Goal: Information Seeking & Learning: Learn about a topic

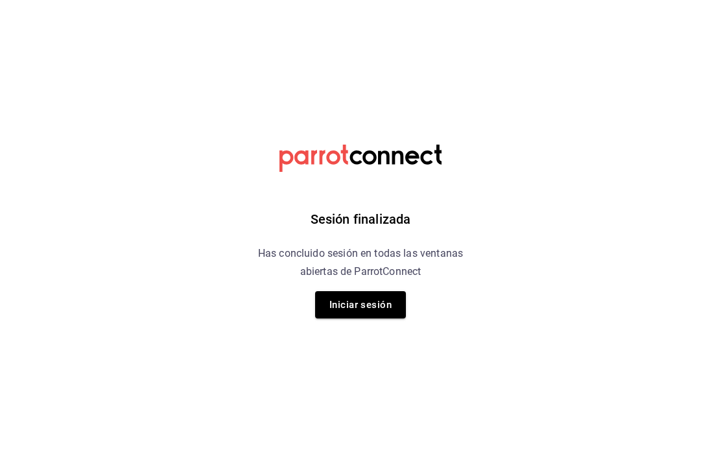
click at [379, 304] on button "Iniciar sesión" at bounding box center [360, 304] width 91 height 27
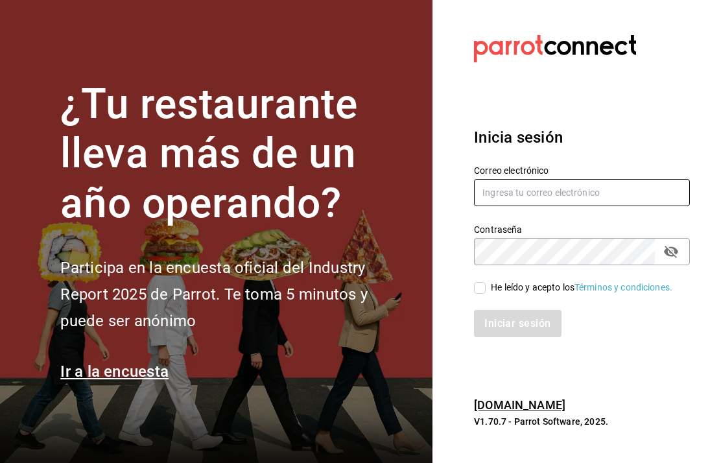
type input "[EMAIL_ADDRESS][DOMAIN_NAME]"
click at [482, 294] on input "He leído y acepto los Términos y condiciones." at bounding box center [480, 288] width 12 height 12
checkbox input "true"
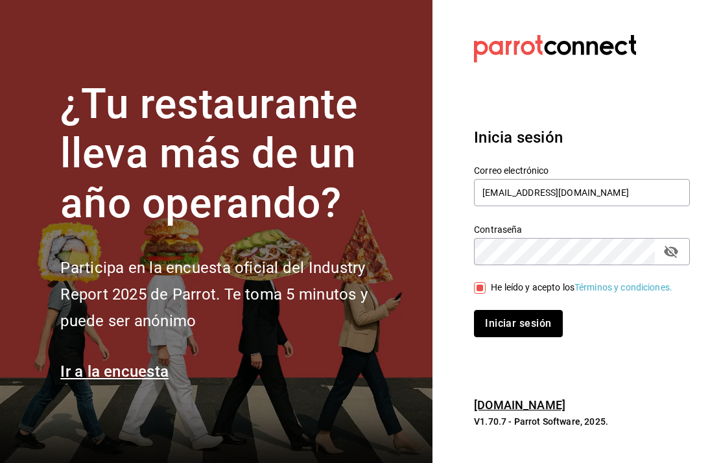
click at [520, 337] on button "Iniciar sesión" at bounding box center [518, 323] width 88 height 27
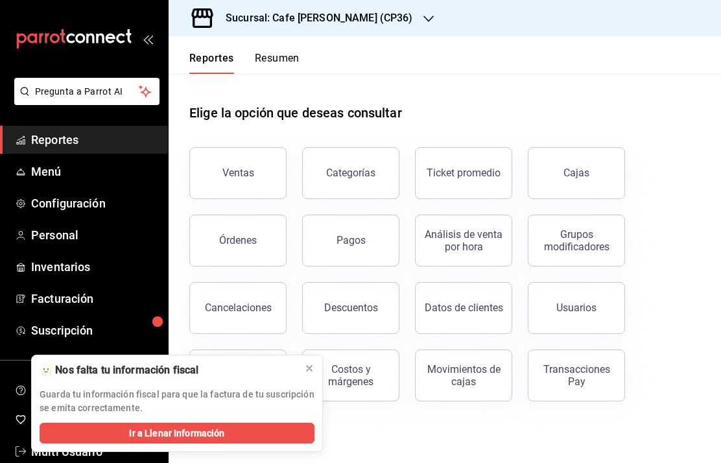
click at [309, 369] on icon at bounding box center [309, 368] width 5 height 5
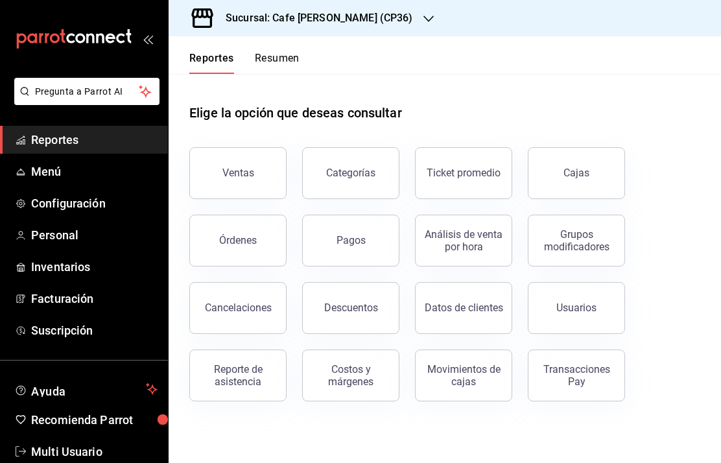
click at [350, 23] on h3 "Sucursal: Cafe [PERSON_NAME] (CP36)" at bounding box center [314, 18] width 198 height 16
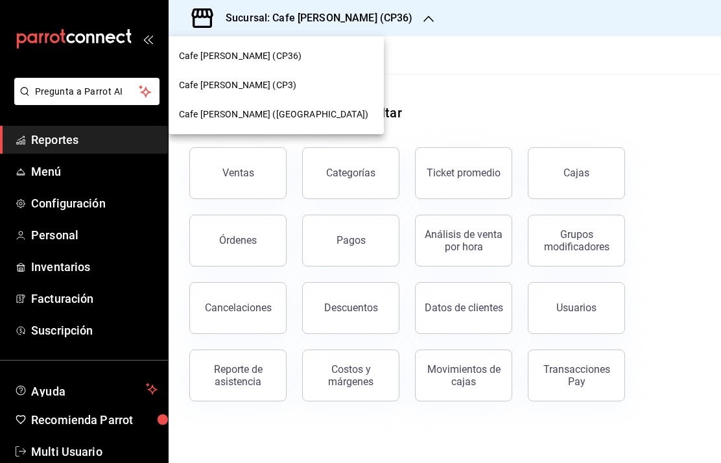
click at [247, 85] on span "Cafe [PERSON_NAME] (CP3)" at bounding box center [237, 86] width 117 height 14
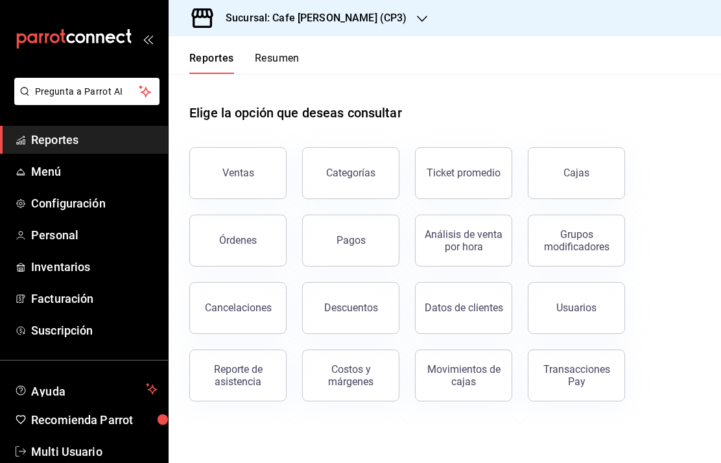
click at [249, 184] on button "Ventas" at bounding box center [237, 173] width 97 height 52
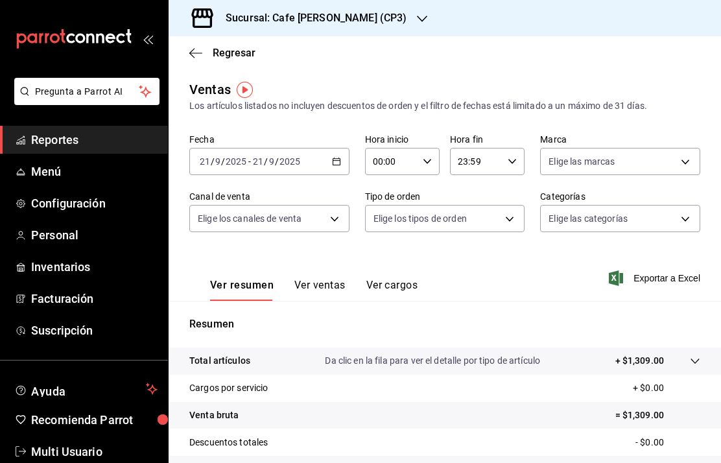
click at [217, 48] on span "Regresar" at bounding box center [234, 53] width 43 height 12
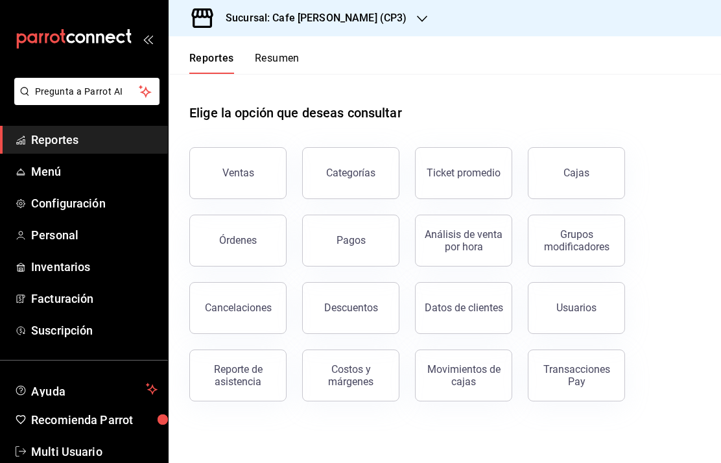
click at [251, 247] on button "Órdenes" at bounding box center [237, 241] width 97 height 52
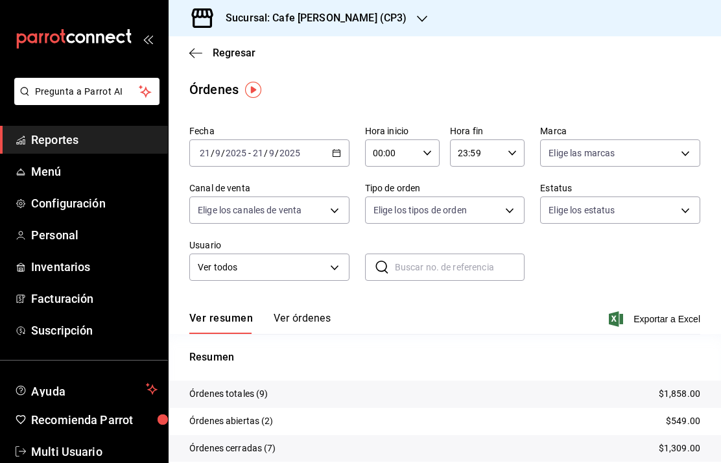
click at [307, 321] on button "Ver órdenes" at bounding box center [302, 323] width 57 height 22
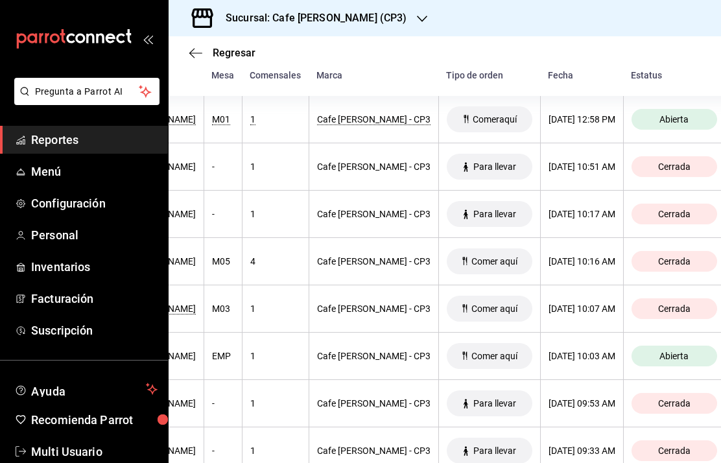
scroll to position [0, 232]
click at [197, 55] on icon "button" at bounding box center [195, 53] width 13 height 12
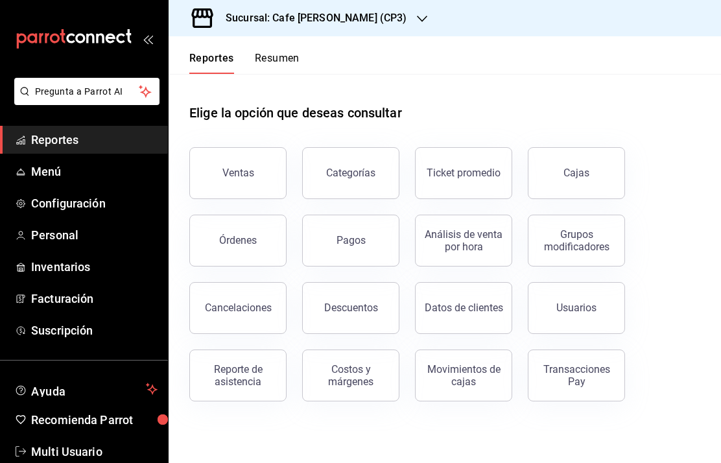
click at [359, 23] on h3 "Sucursal: Cafe [PERSON_NAME] (CP3)" at bounding box center [310, 18] width 191 height 16
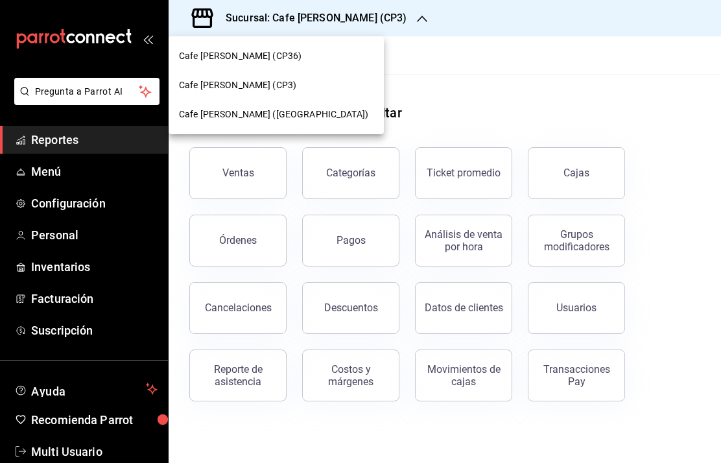
click at [263, 118] on span "Cafe [PERSON_NAME] ([GEOGRAPHIC_DATA])" at bounding box center [273, 115] width 189 height 14
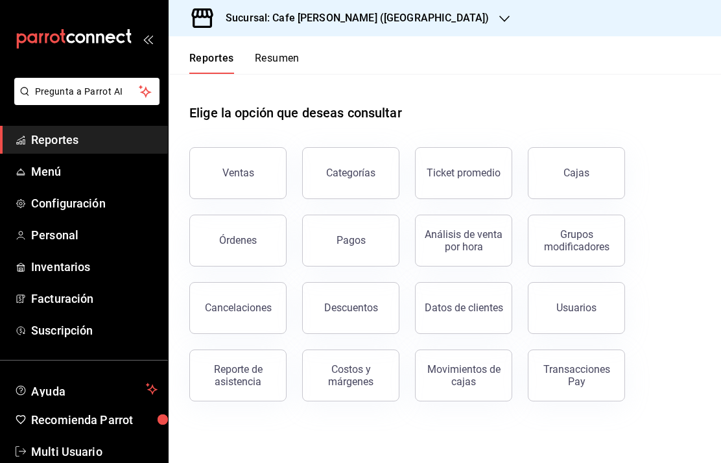
click at [244, 178] on div "Ventas" at bounding box center [239, 173] width 32 height 12
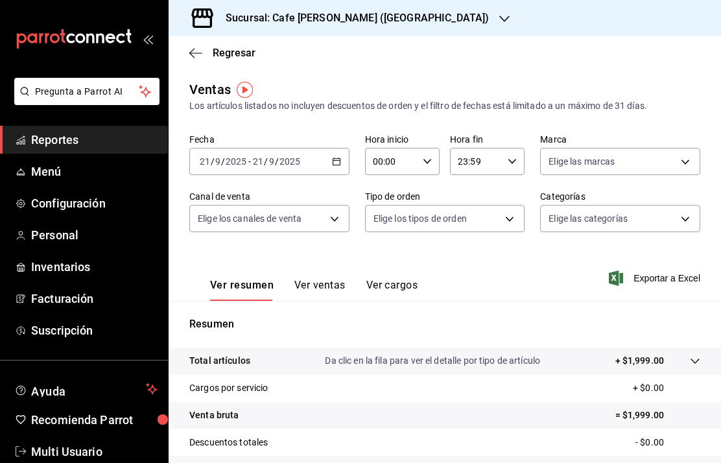
click at [362, 20] on h3 "Sucursal: Cafe [PERSON_NAME] ([GEOGRAPHIC_DATA])" at bounding box center [352, 18] width 274 height 16
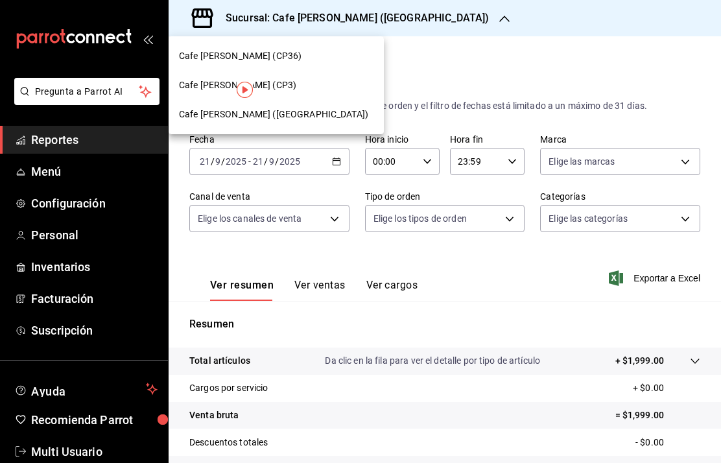
click at [442, 73] on div at bounding box center [360, 231] width 721 height 463
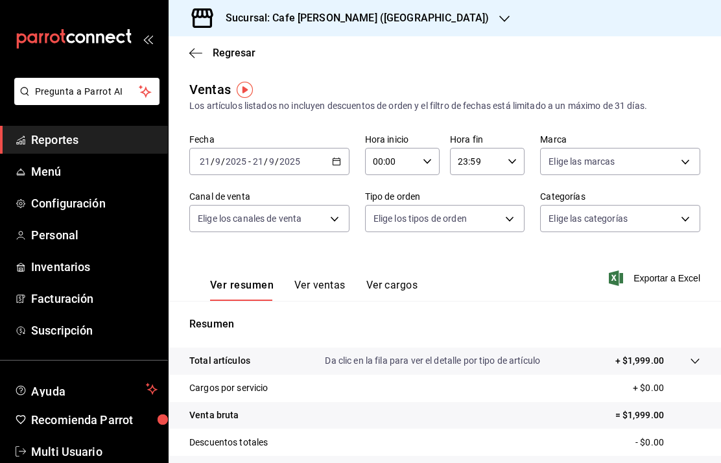
click at [218, 55] on span "Regresar" at bounding box center [234, 53] width 43 height 12
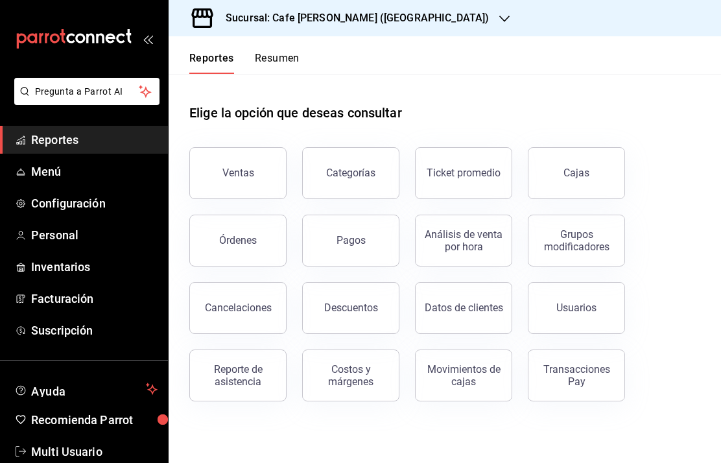
click at [242, 237] on div "Órdenes" at bounding box center [238, 240] width 38 height 12
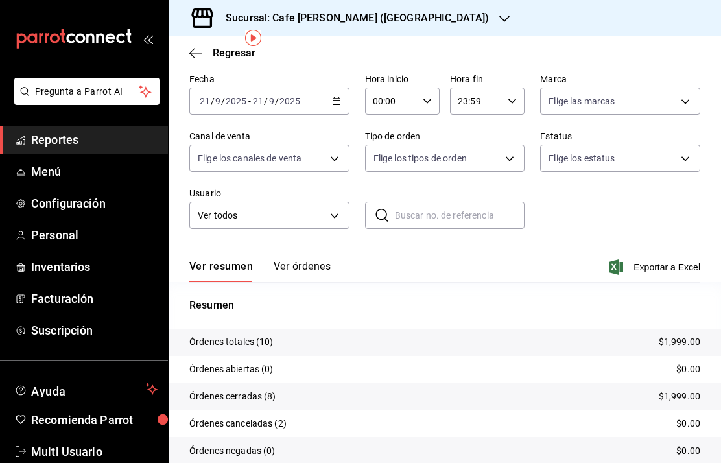
scroll to position [51, 0]
click at [230, 53] on span "Regresar" at bounding box center [234, 53] width 43 height 12
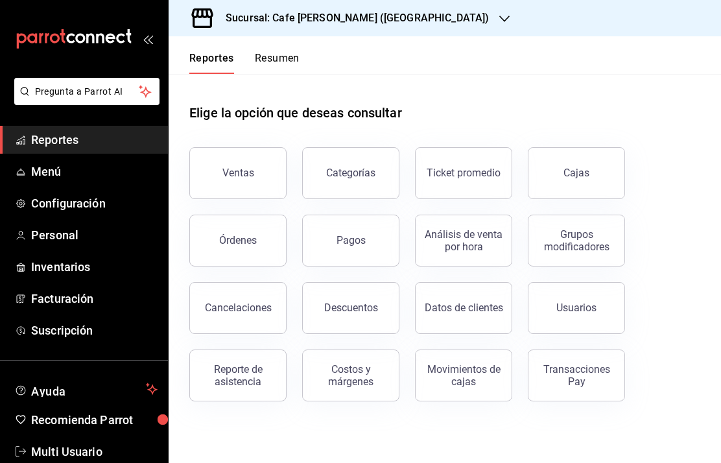
click at [239, 175] on div "Ventas" at bounding box center [239, 173] width 32 height 12
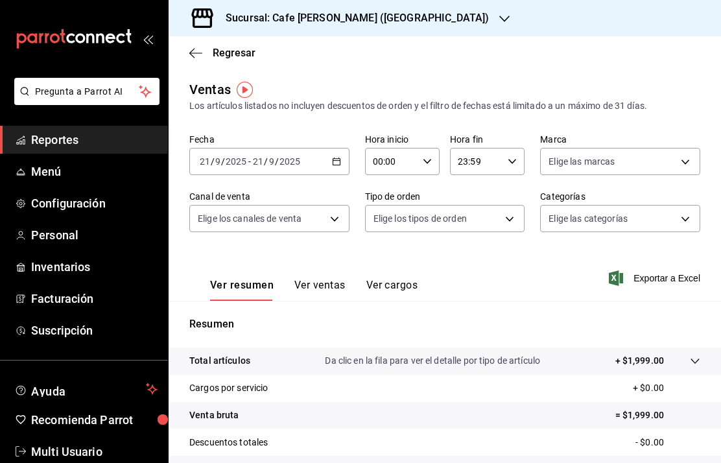
click at [199, 55] on icon "button" at bounding box center [195, 53] width 13 height 12
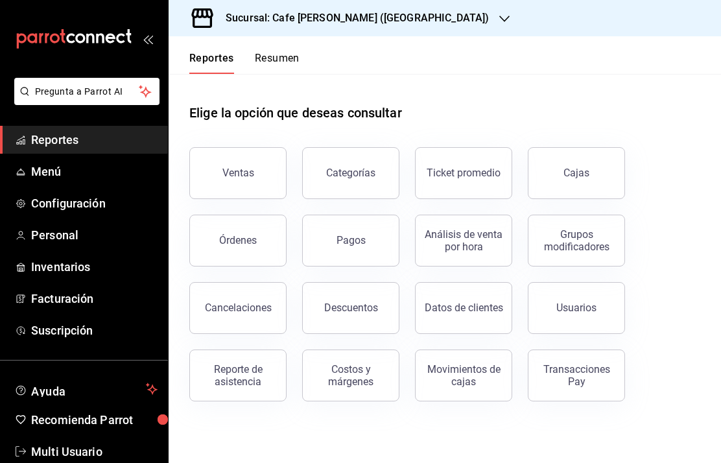
click at [363, 178] on div "Categorías" at bounding box center [350, 173] width 49 height 12
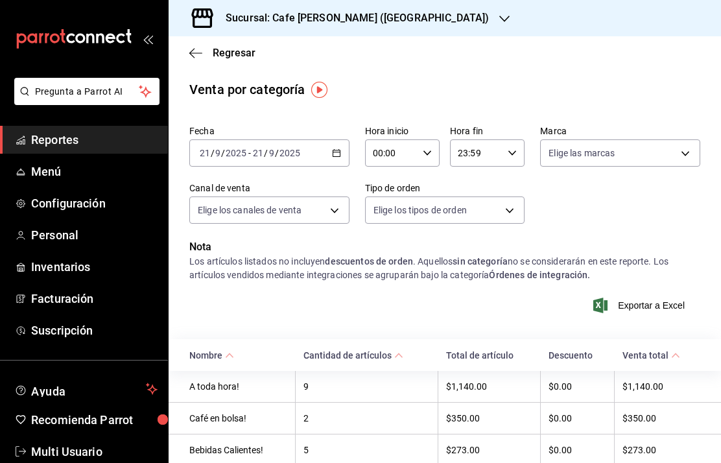
click at [197, 56] on icon "button" at bounding box center [195, 53] width 13 height 12
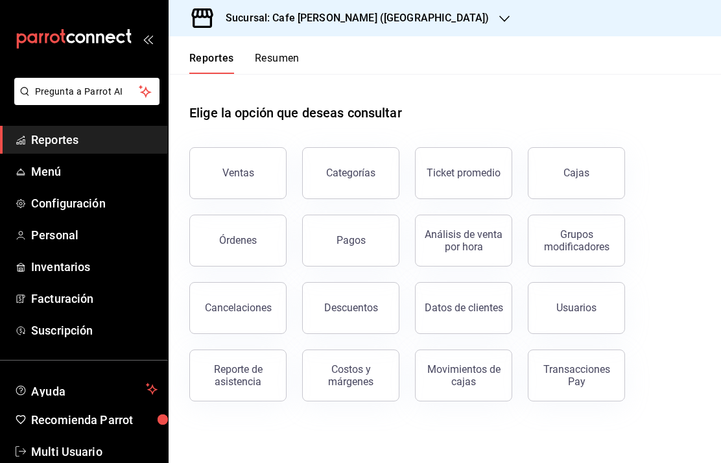
click at [569, 175] on div "Cajas" at bounding box center [577, 173] width 27 height 16
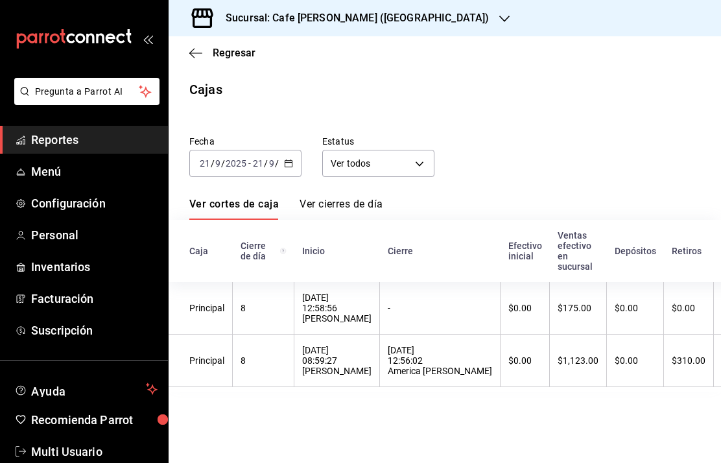
click at [202, 50] on icon "button" at bounding box center [195, 53] width 13 height 12
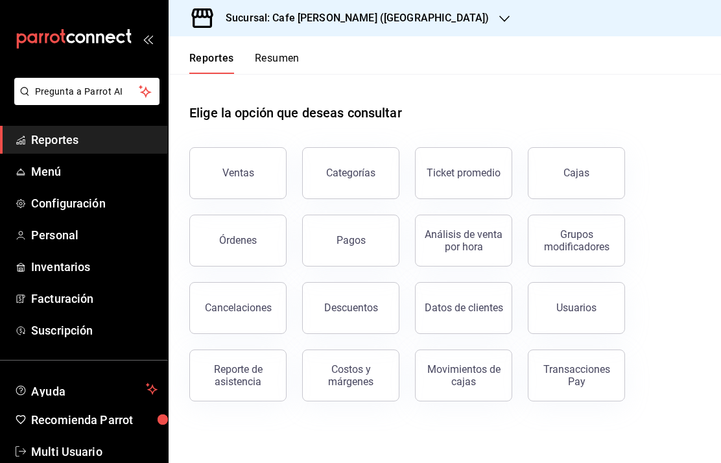
click at [317, 12] on h3 "Sucursal: Cafe [PERSON_NAME] ([GEOGRAPHIC_DATA])" at bounding box center [352, 18] width 274 height 16
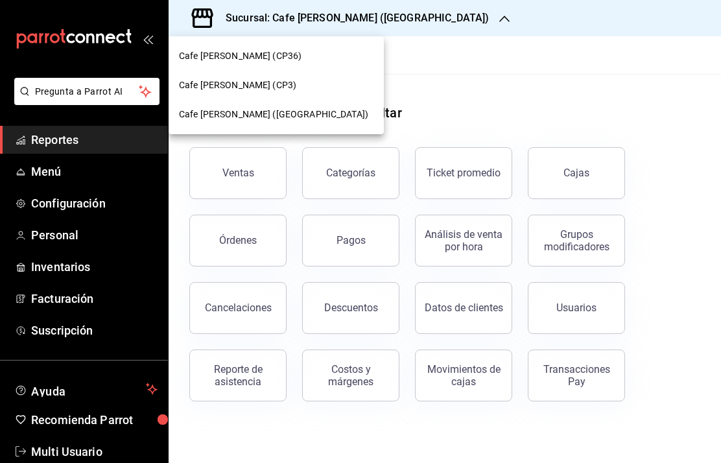
click at [230, 84] on span "Cafe [PERSON_NAME] (CP3)" at bounding box center [237, 86] width 117 height 14
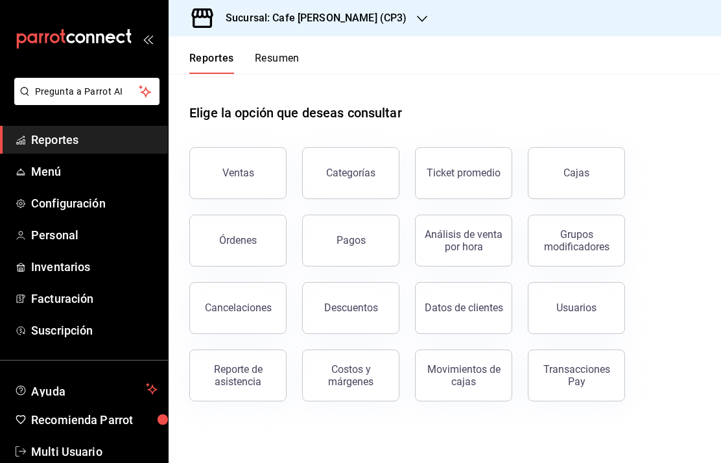
click at [544, 179] on link "Cajas" at bounding box center [576, 173] width 97 height 52
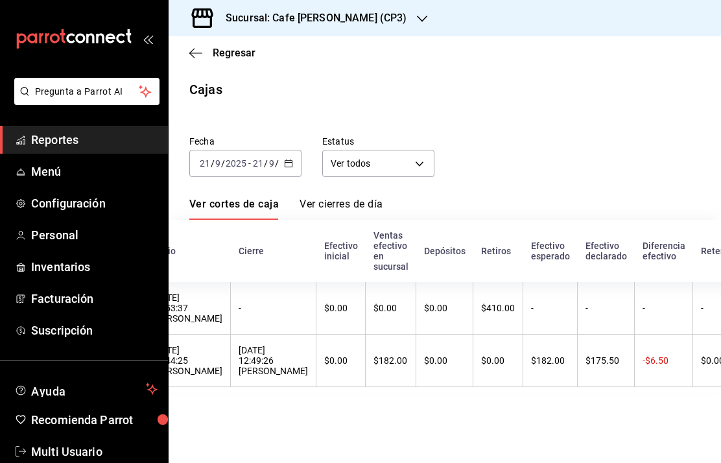
scroll to position [0, 148]
click at [207, 57] on span "Regresar" at bounding box center [222, 53] width 66 height 12
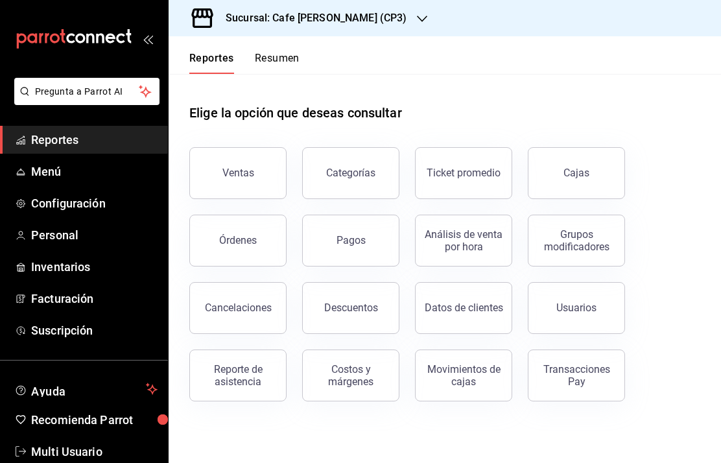
click at [236, 174] on div "Ventas" at bounding box center [239, 173] width 32 height 12
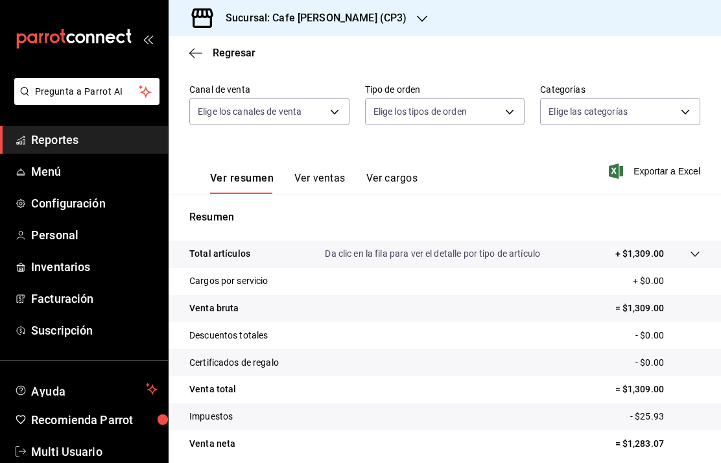
scroll to position [106, 0]
click at [208, 57] on span "Regresar" at bounding box center [222, 53] width 66 height 12
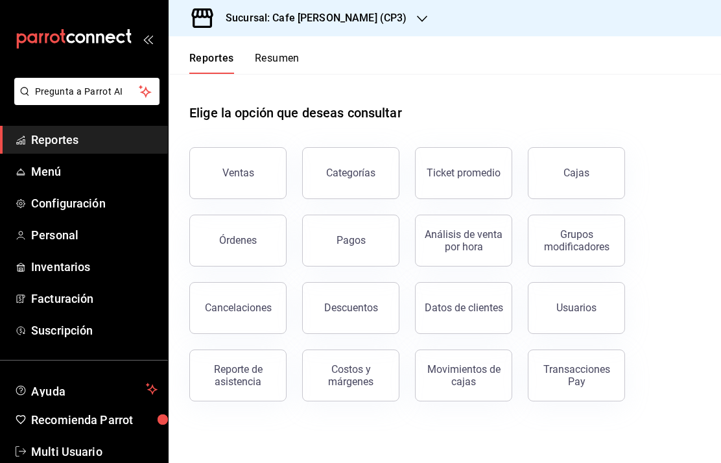
click at [585, 382] on div "Transacciones Pay" at bounding box center [577, 375] width 80 height 25
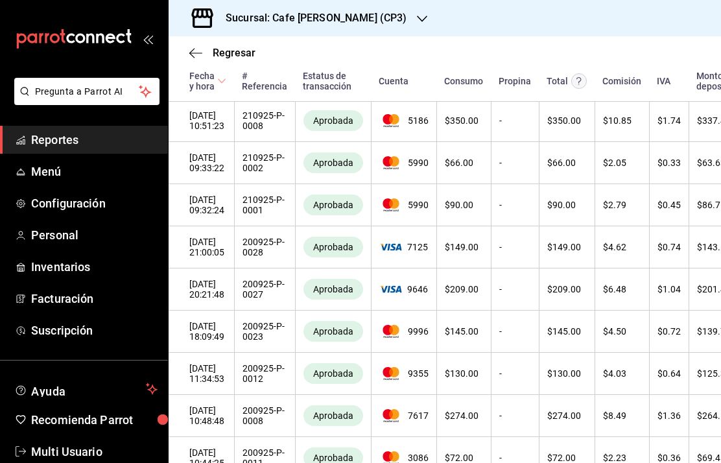
scroll to position [284, 0]
click at [195, 58] on icon "button" at bounding box center [195, 53] width 13 height 12
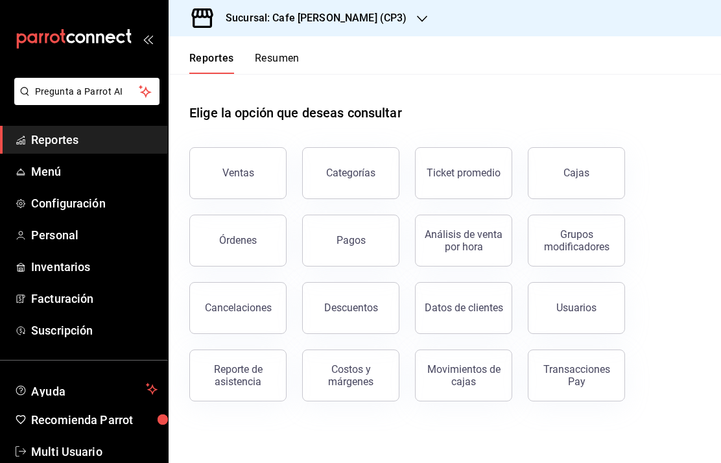
click at [361, 248] on button "Pagos" at bounding box center [350, 241] width 97 height 52
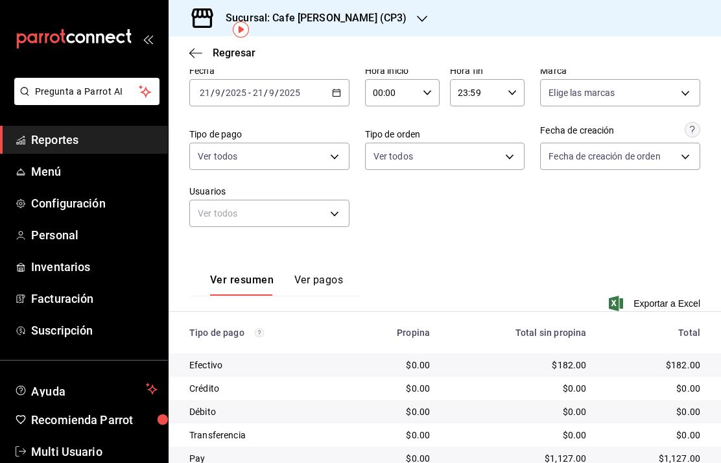
scroll to position [52, 0]
click at [317, 274] on button "Ver pagos" at bounding box center [319, 285] width 49 height 22
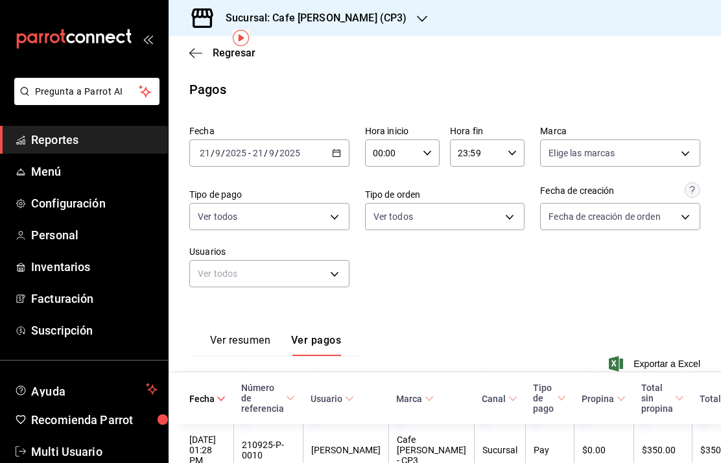
click at [249, 334] on button "Ver resumen" at bounding box center [240, 345] width 60 height 22
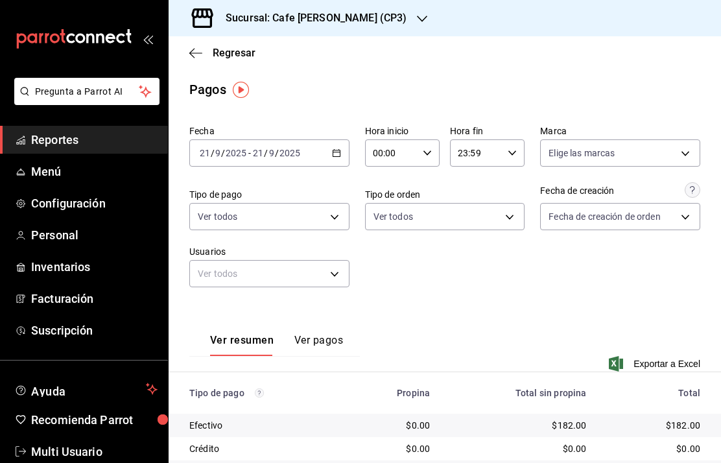
click at [219, 58] on span "Regresar" at bounding box center [234, 53] width 43 height 12
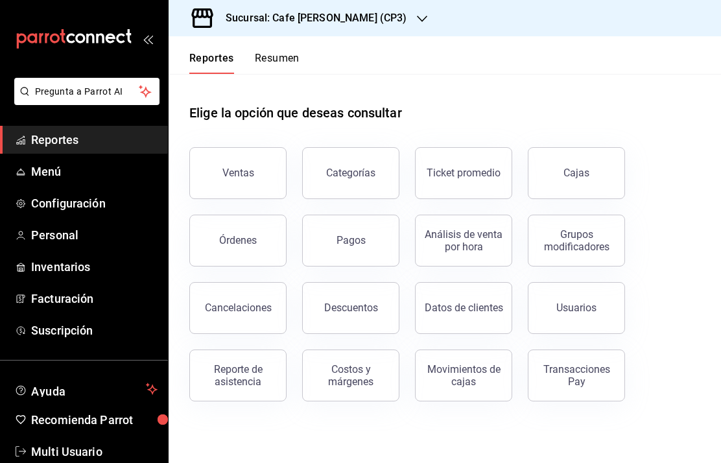
click at [475, 385] on div "Movimientos de cajas" at bounding box center [464, 375] width 80 height 25
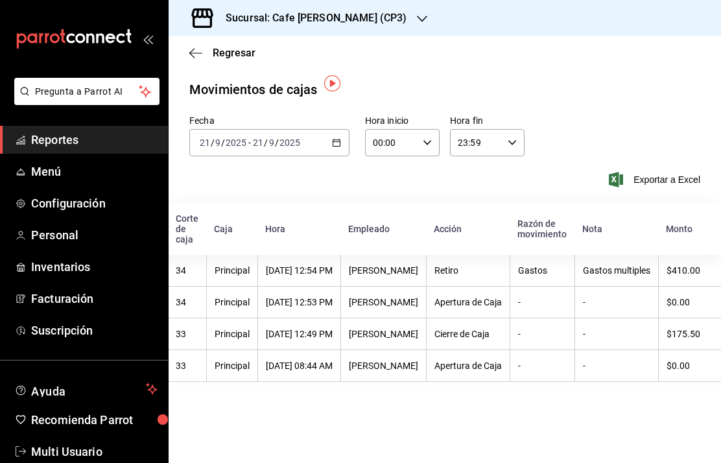
scroll to position [0, 36]
click at [193, 52] on icon "button" at bounding box center [195, 53] width 13 height 12
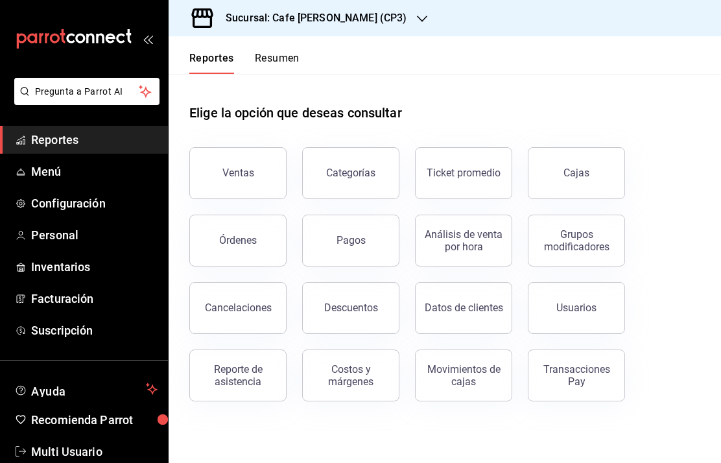
click at [241, 254] on button "Órdenes" at bounding box center [237, 241] width 97 height 52
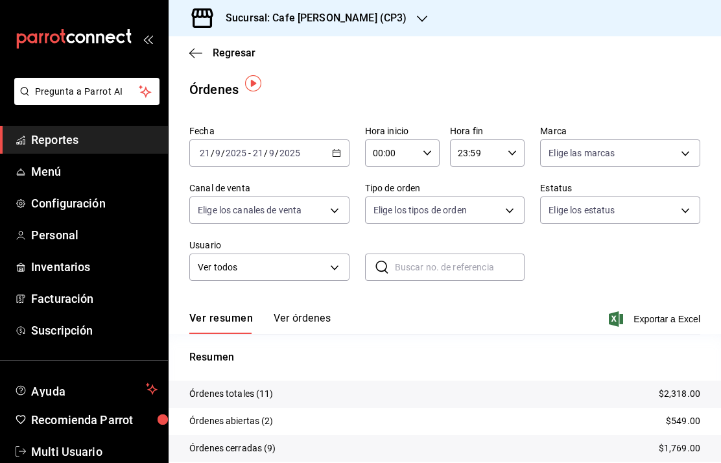
click at [309, 312] on button "Ver órdenes" at bounding box center [302, 323] width 57 height 22
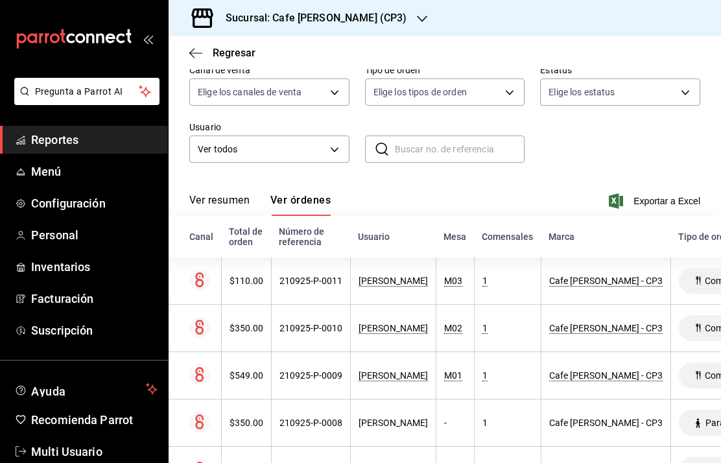
scroll to position [6, 0]
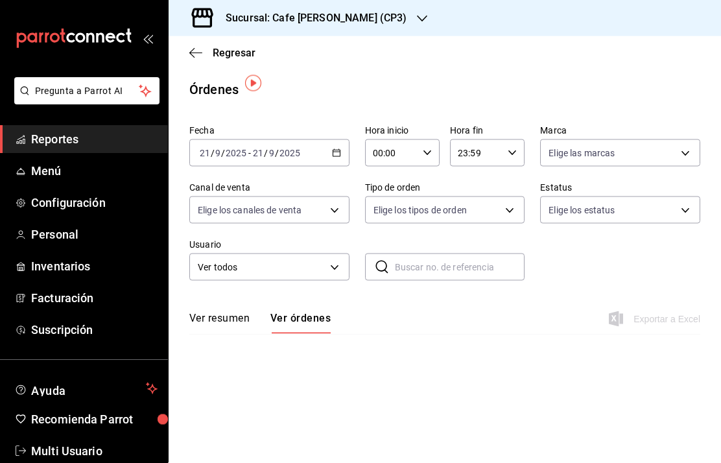
scroll to position [6, 0]
click at [217, 51] on span "Regresar" at bounding box center [234, 53] width 43 height 12
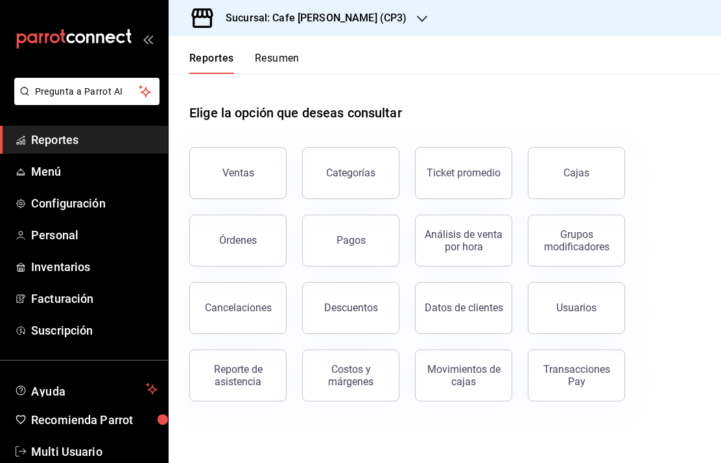
click at [253, 184] on button "Ventas" at bounding box center [237, 173] width 97 height 52
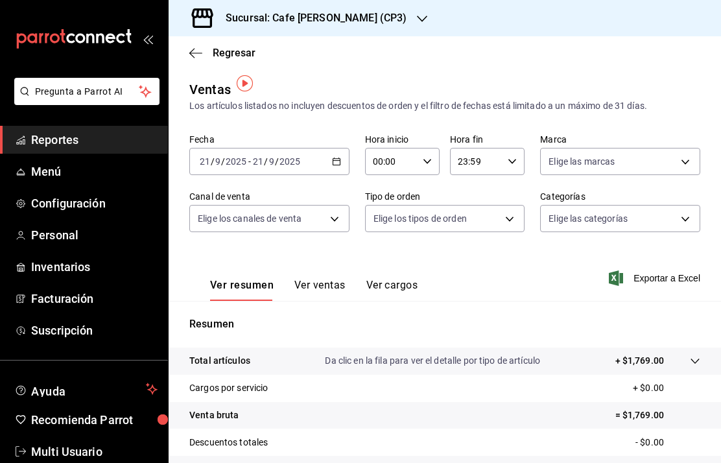
click at [317, 280] on button "Ver ventas" at bounding box center [320, 290] width 51 height 22
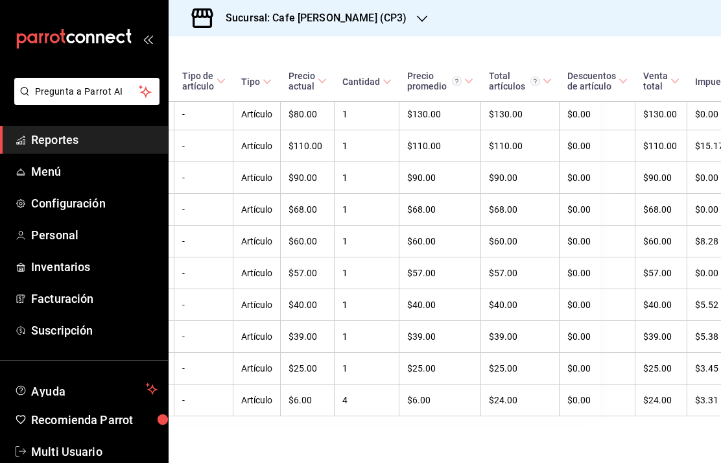
scroll to position [475, 121]
click at [309, 19] on h3 "Sucursal: Cafe [PERSON_NAME] (CP3)" at bounding box center [310, 18] width 191 height 16
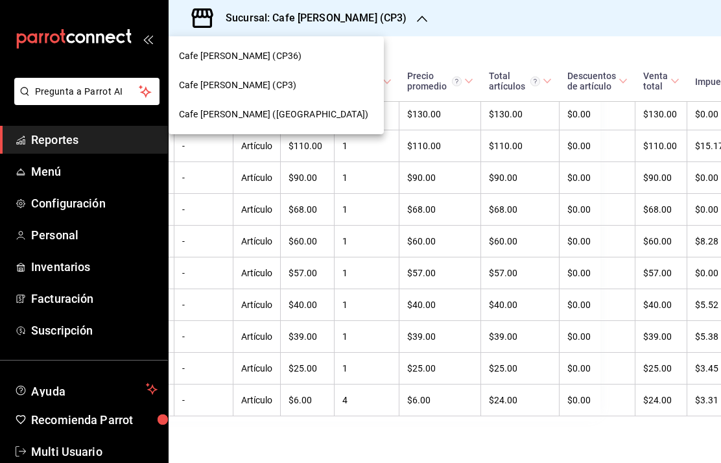
click at [251, 115] on span "Cafe [PERSON_NAME] ([GEOGRAPHIC_DATA])" at bounding box center [273, 115] width 189 height 14
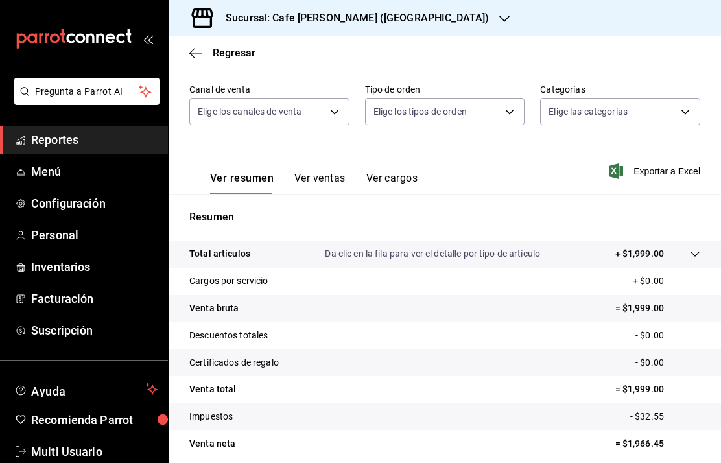
scroll to position [106, 0]
click at [325, 180] on button "Ver ventas" at bounding box center [320, 184] width 51 height 22
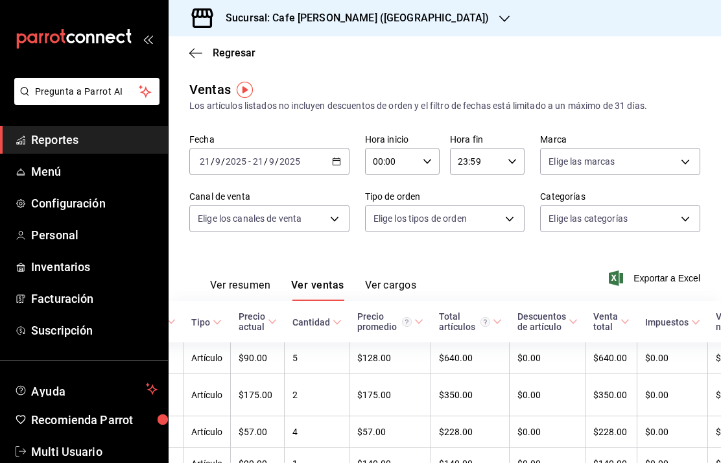
click at [196, 57] on icon "button" at bounding box center [195, 53] width 13 height 12
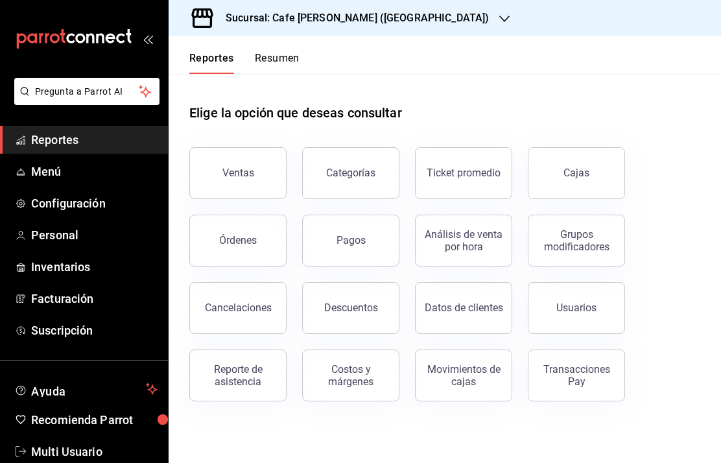
click at [357, 248] on button "Pagos" at bounding box center [350, 241] width 97 height 52
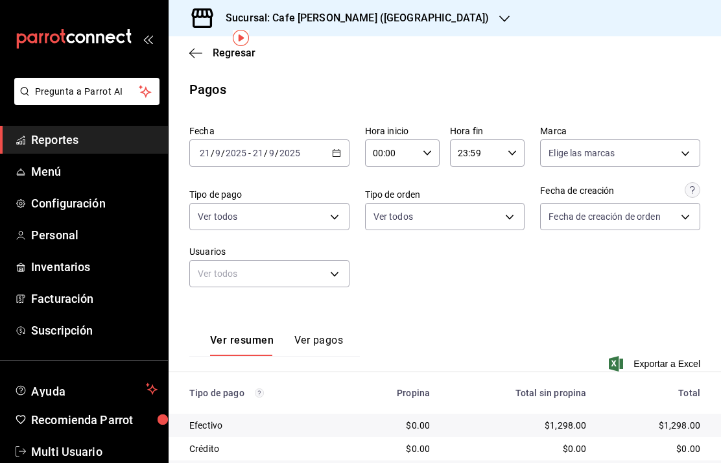
click at [210, 80] on div "Pagos" at bounding box center [207, 89] width 37 height 19
click at [199, 36] on div "Sucursal: Cafe [PERSON_NAME] ([GEOGRAPHIC_DATA])" at bounding box center [347, 18] width 336 height 36
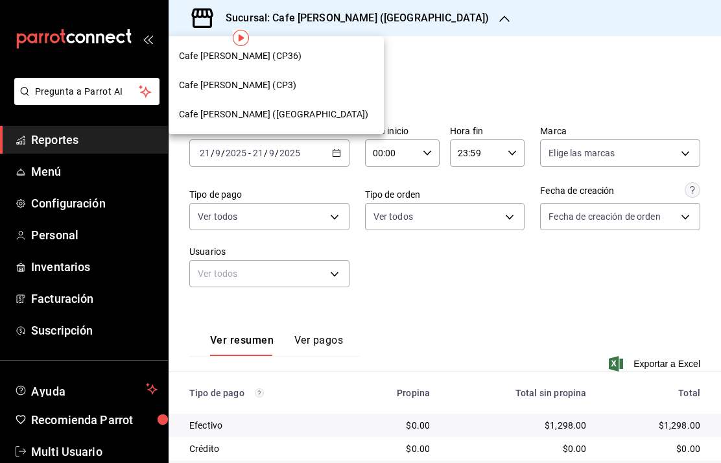
click at [405, 58] on div at bounding box center [360, 231] width 721 height 463
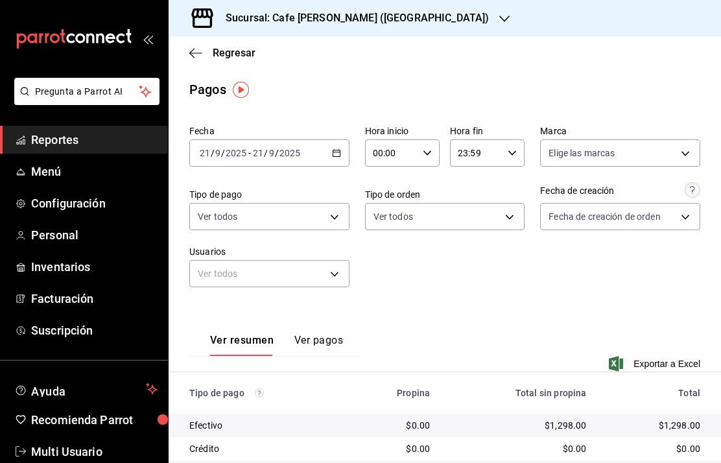
click at [224, 56] on span "Regresar" at bounding box center [234, 53] width 43 height 12
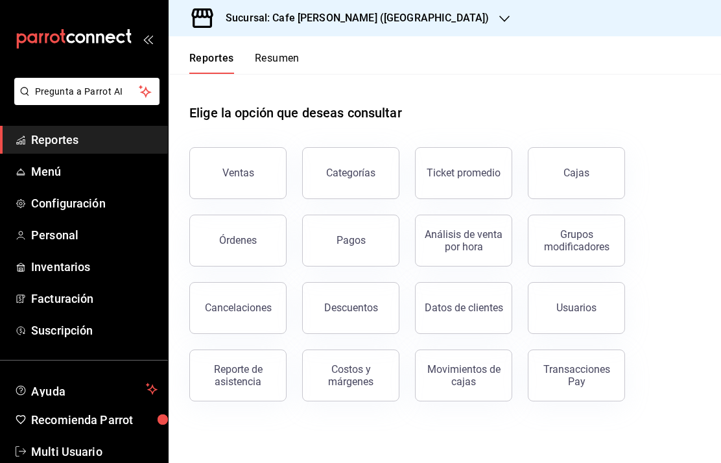
click at [346, 186] on button "Categorías" at bounding box center [350, 173] width 97 height 52
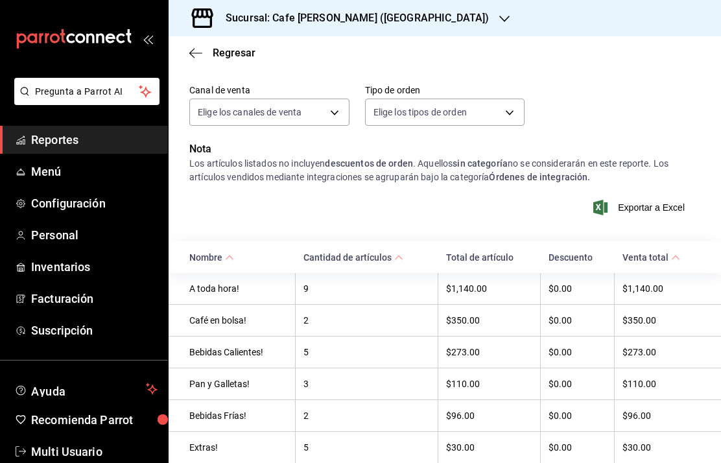
scroll to position [52, 0]
type input "00:00"
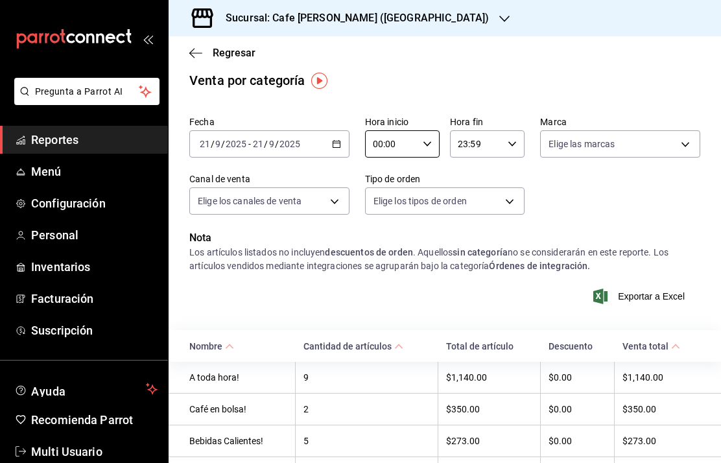
click at [412, 25] on div "Sucursal: Cafe [PERSON_NAME] ([GEOGRAPHIC_DATA])" at bounding box center [347, 18] width 336 height 36
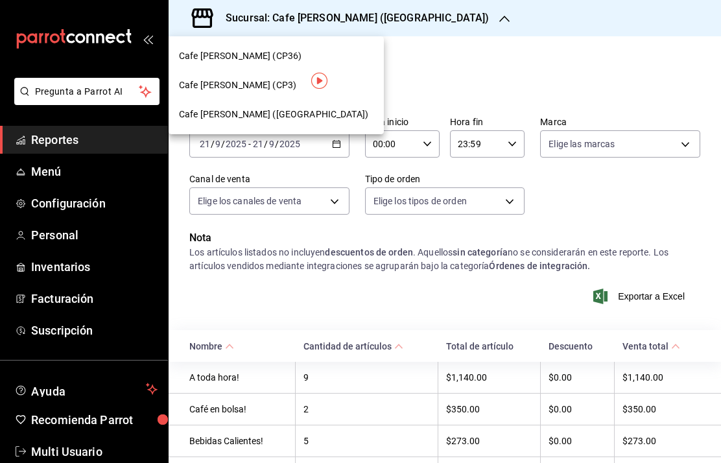
click at [258, 90] on span "Cafe [PERSON_NAME] (CP3)" at bounding box center [237, 86] width 117 height 14
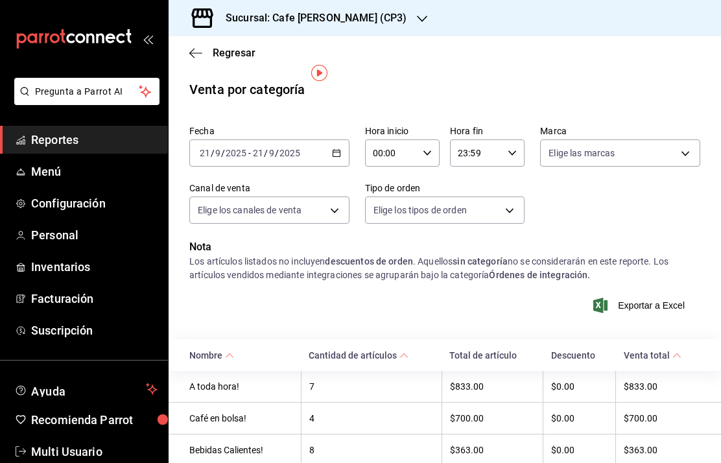
scroll to position [0, 0]
click at [236, 58] on span "Regresar" at bounding box center [234, 53] width 43 height 12
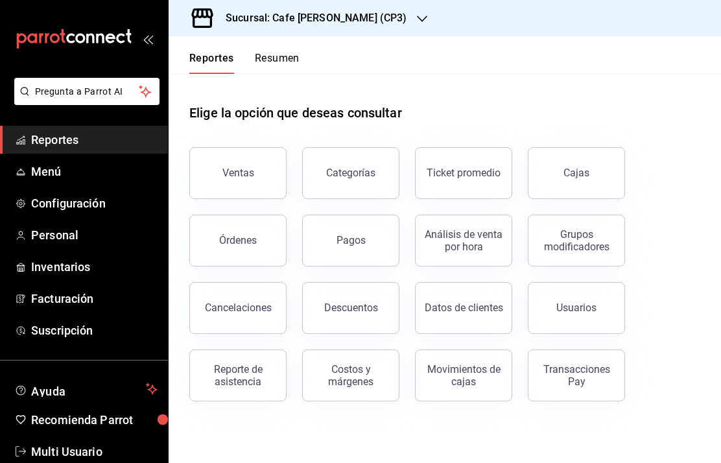
click at [282, 66] on button "Resumen" at bounding box center [277, 63] width 45 height 22
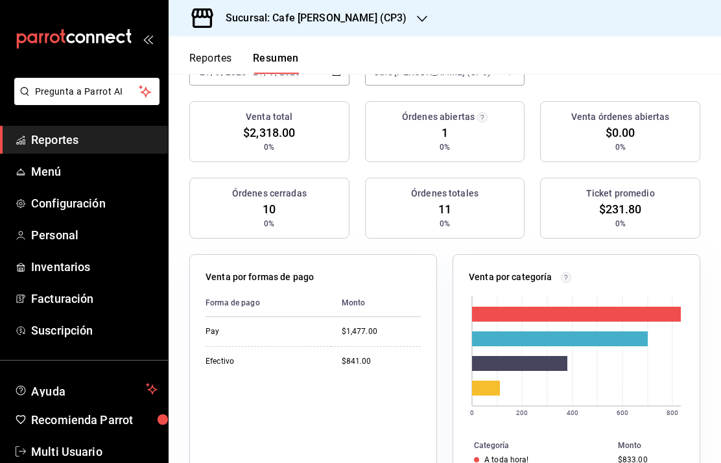
scroll to position [178, 0]
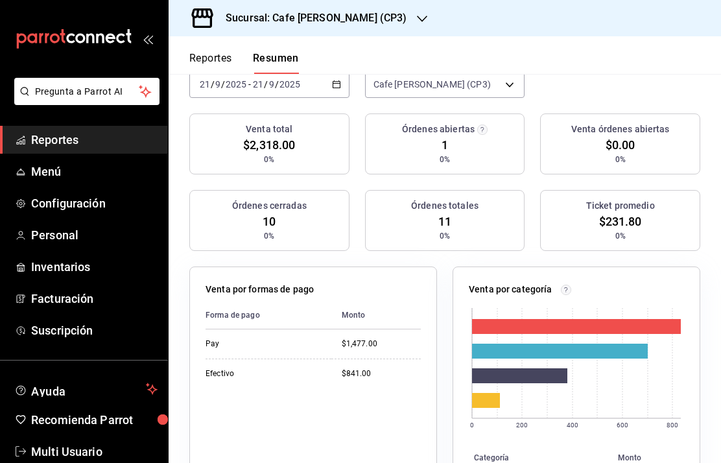
click at [417, 21] on icon "button" at bounding box center [422, 19] width 10 height 10
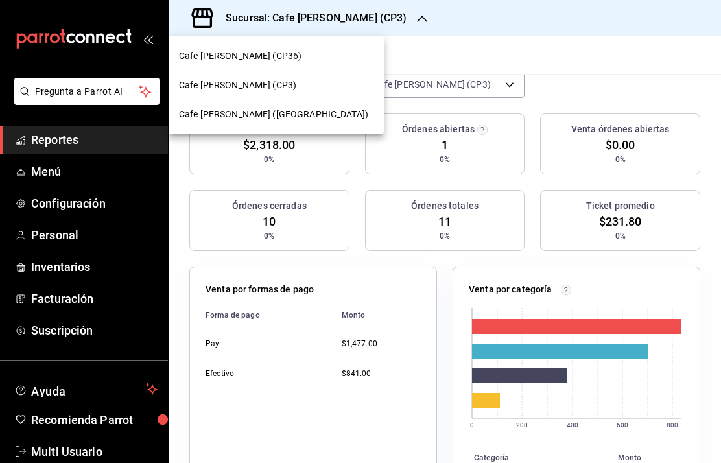
click at [276, 115] on span "Cafe [PERSON_NAME] ([GEOGRAPHIC_DATA])" at bounding box center [273, 115] width 189 height 14
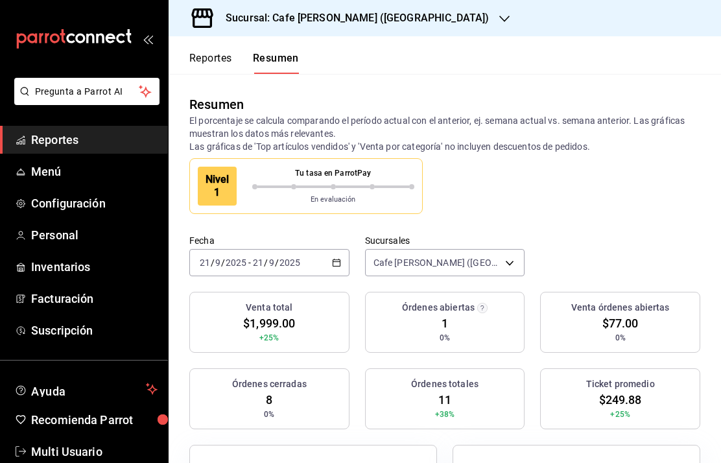
scroll to position [0, 0]
click at [387, 19] on h3 "Sucursal: Cafe [PERSON_NAME] ([GEOGRAPHIC_DATA])" at bounding box center [352, 18] width 274 height 16
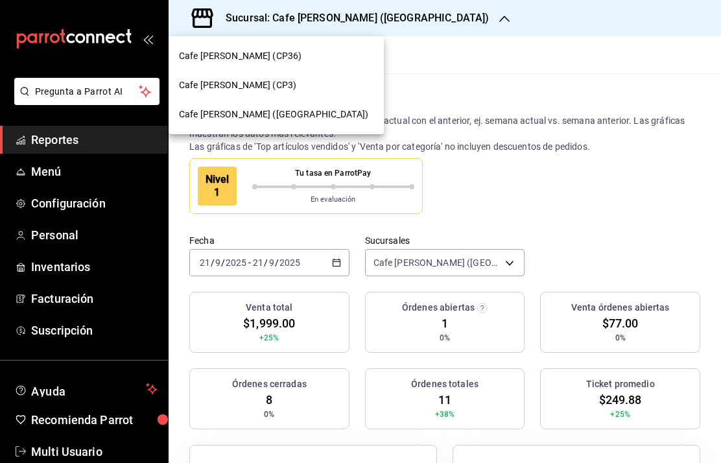
click at [257, 88] on span "Cafe [PERSON_NAME] (CP3)" at bounding box center [237, 86] width 117 height 14
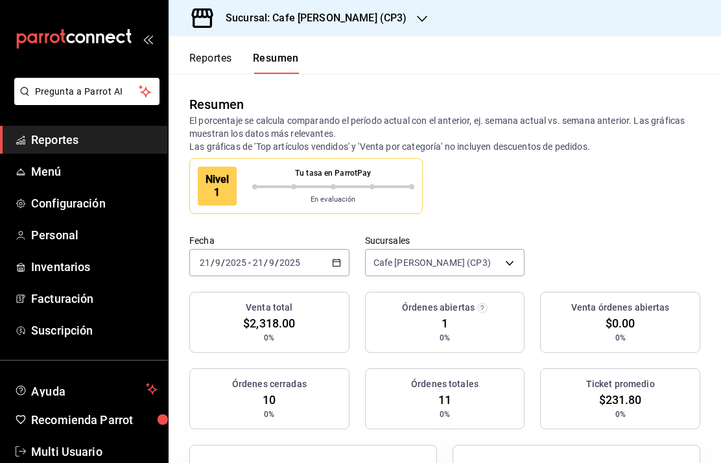
click at [356, 24] on h3 "Sucursal: Cafe [PERSON_NAME] (CP3)" at bounding box center [310, 18] width 191 height 16
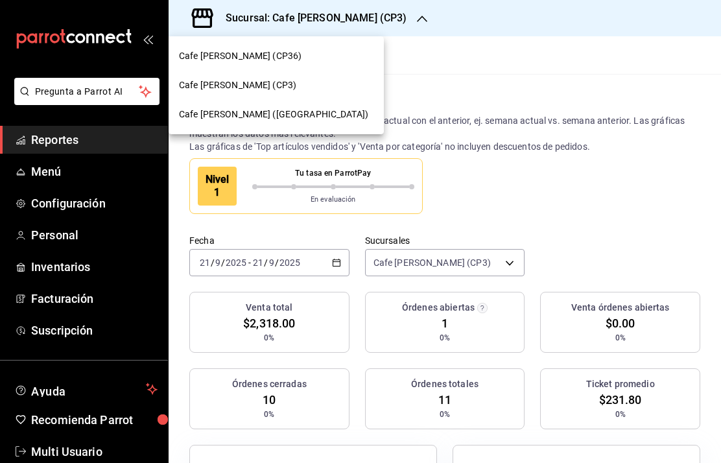
click at [269, 85] on div "Cafe [PERSON_NAME] (CP3)" at bounding box center [276, 86] width 195 height 14
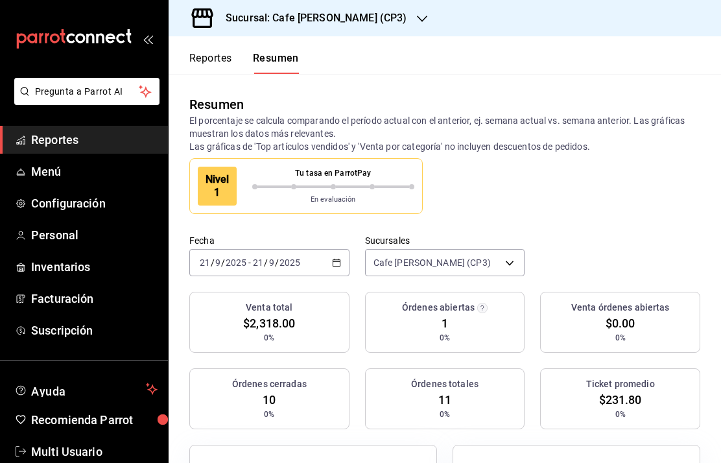
click at [417, 21] on icon "button" at bounding box center [422, 19] width 10 height 10
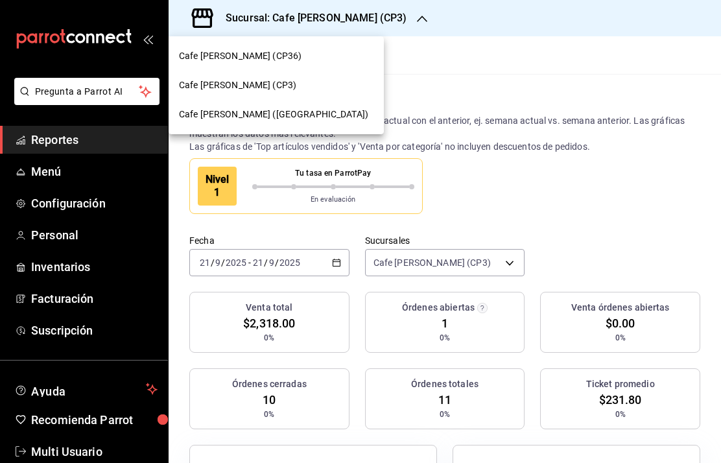
click at [253, 88] on span "Cafe [PERSON_NAME] (CP3)" at bounding box center [237, 86] width 117 height 14
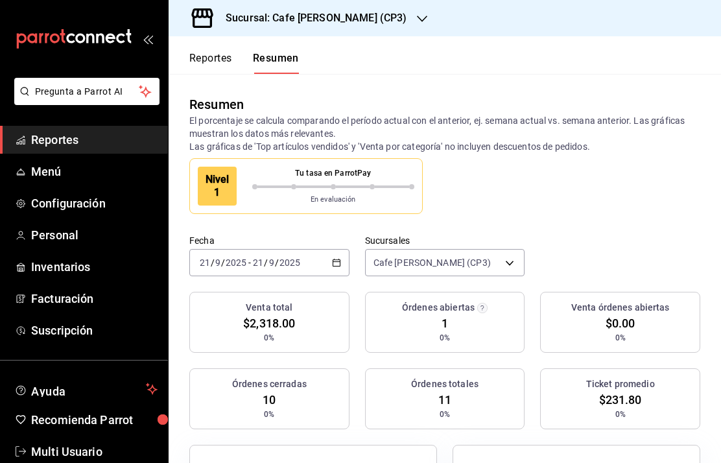
click at [361, 22] on h3 "Sucursal: Cafe [PERSON_NAME] (CP3)" at bounding box center [310, 18] width 191 height 16
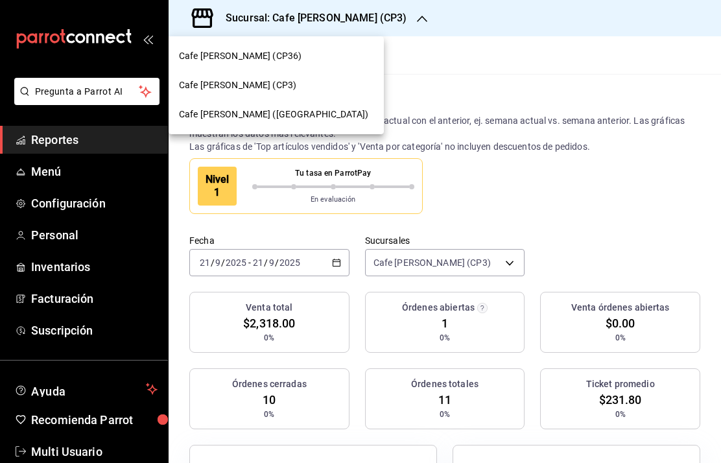
click at [288, 118] on span "Cafe [PERSON_NAME] ([GEOGRAPHIC_DATA])" at bounding box center [273, 115] width 189 height 14
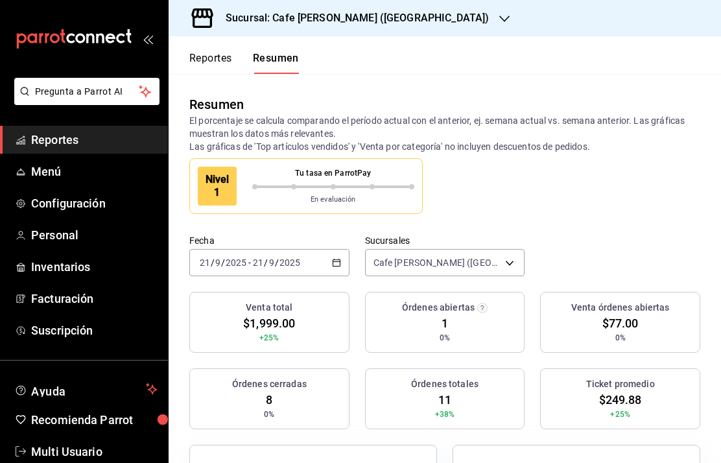
click at [500, 19] on icon "button" at bounding box center [505, 19] width 10 height 10
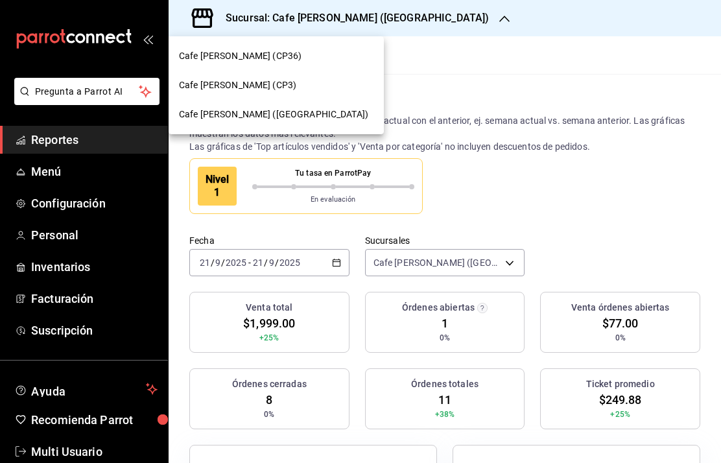
click at [250, 97] on div "Cafe [PERSON_NAME] (CP3)" at bounding box center [276, 85] width 215 height 29
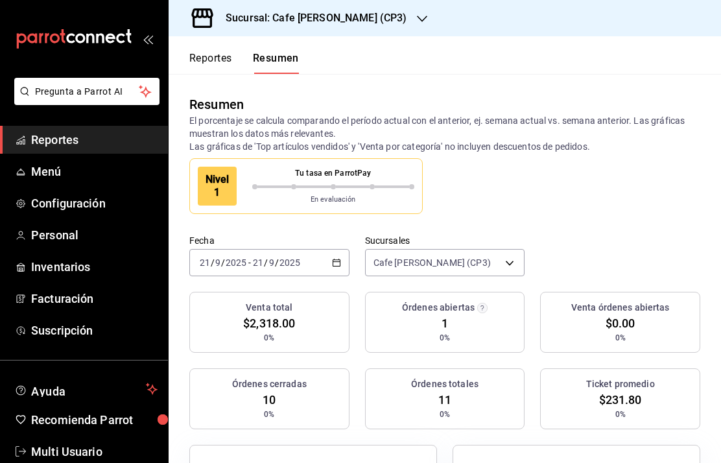
click at [363, 23] on h3 "Sucursal: Cafe [PERSON_NAME] (CP3)" at bounding box center [310, 18] width 191 height 16
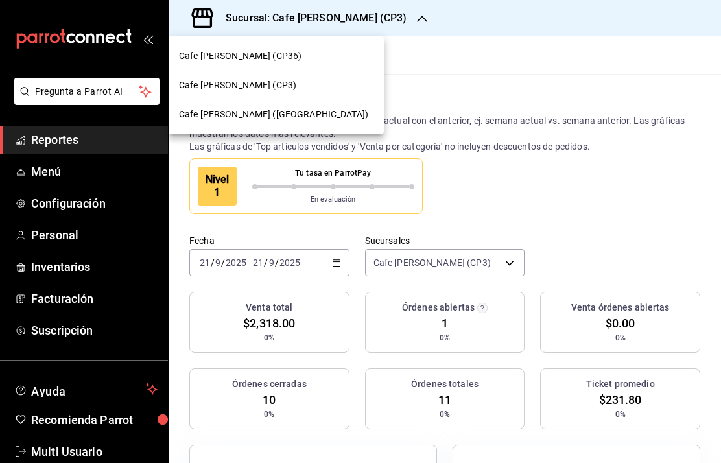
click at [268, 111] on span "Cafe [PERSON_NAME] ([GEOGRAPHIC_DATA])" at bounding box center [273, 115] width 189 height 14
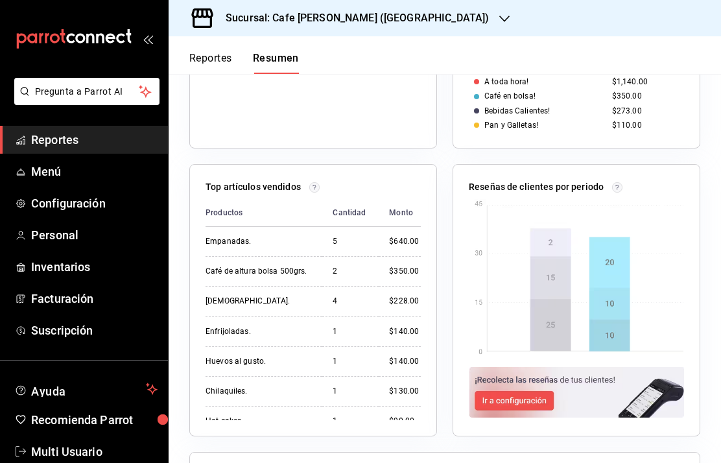
click at [393, 14] on h3 "Sucursal: Cafe [PERSON_NAME] ([GEOGRAPHIC_DATA])" at bounding box center [352, 18] width 274 height 16
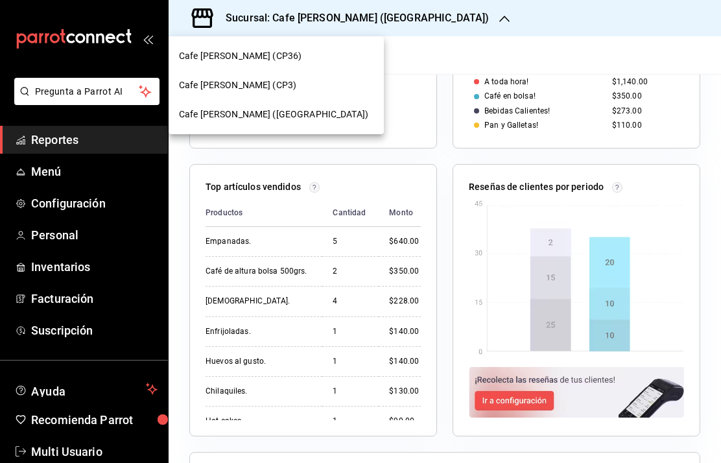
click at [255, 82] on span "Cafe [PERSON_NAME] (CP3)" at bounding box center [237, 86] width 117 height 14
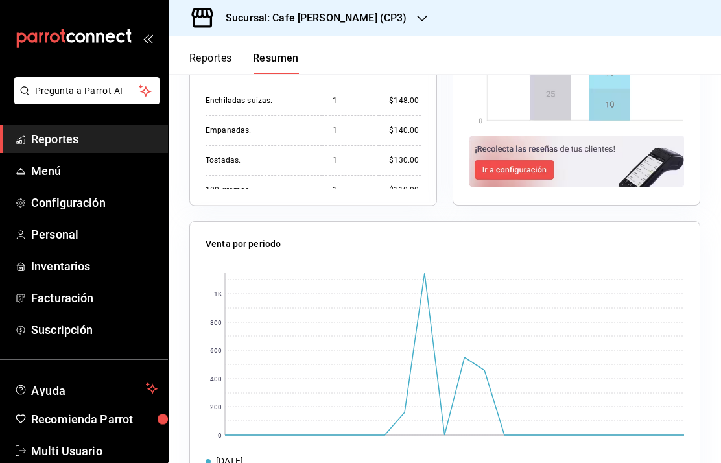
scroll to position [52, 0]
